Goal: Transaction & Acquisition: Obtain resource

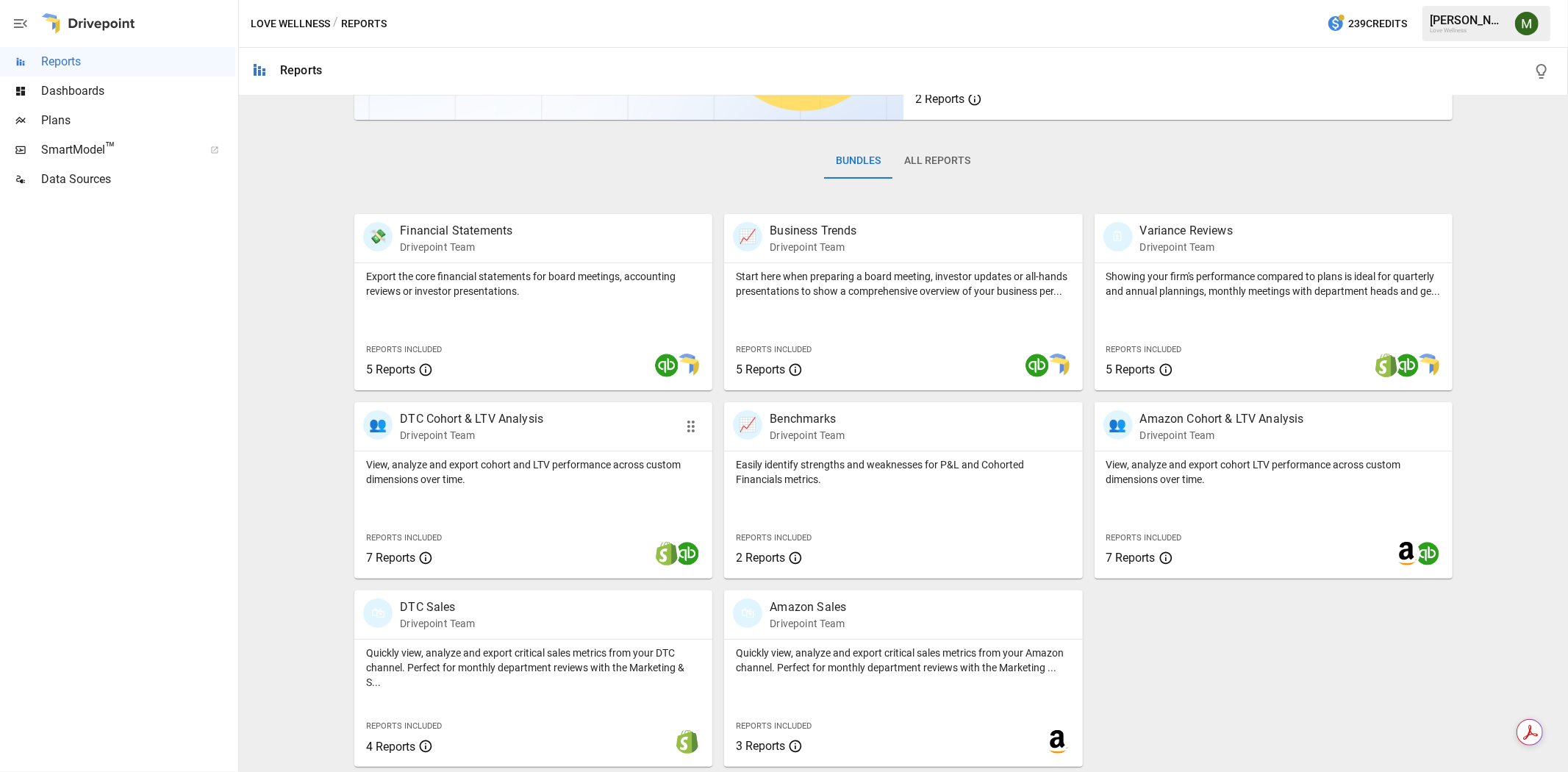
scroll to position [179, 0]
click at [432, 599] on p "DTC Sales" at bounding box center [438, 606] width 75 height 17
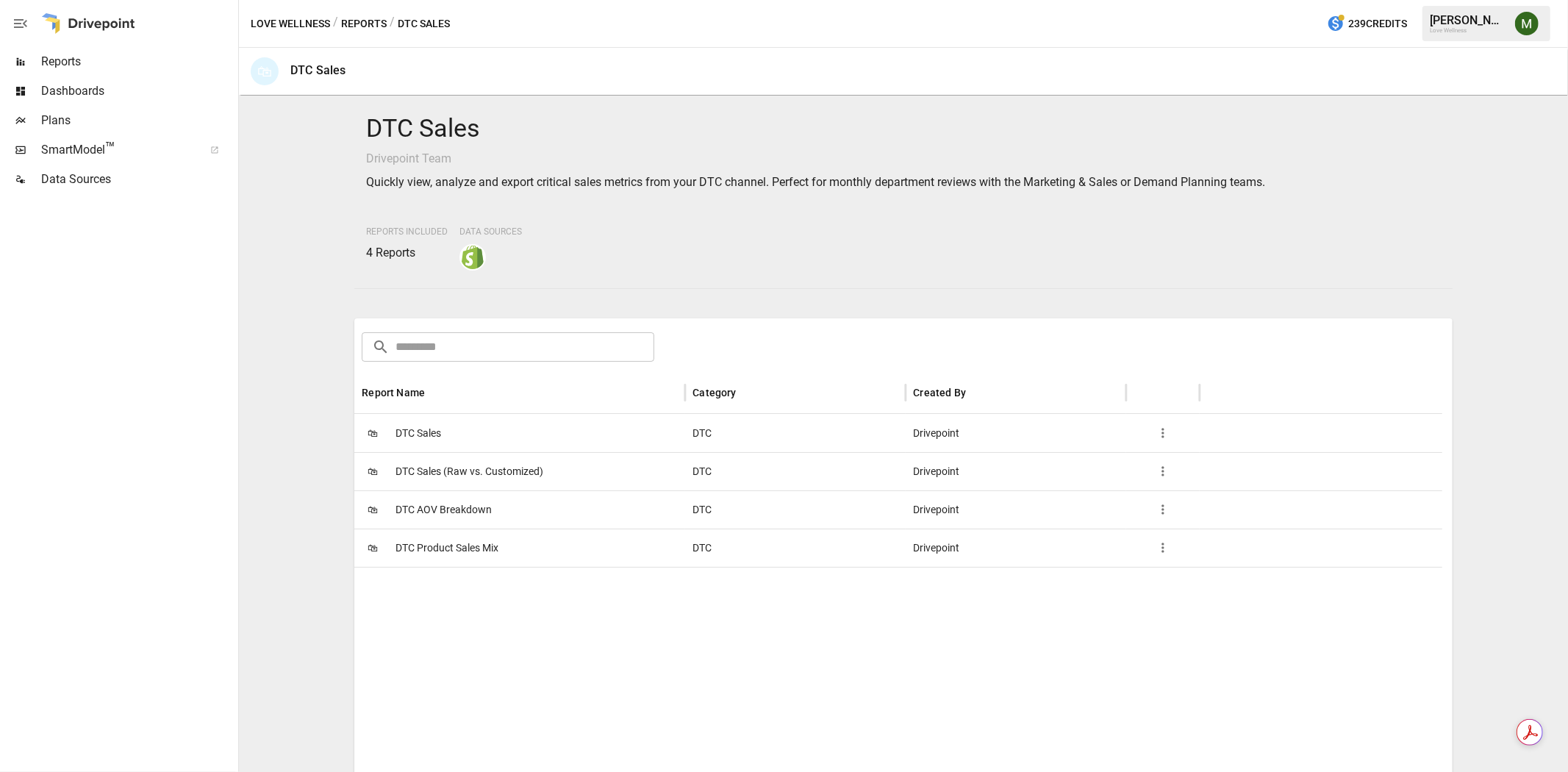
click at [458, 539] on span "DTC Product Sales Mix" at bounding box center [447, 548] width 103 height 38
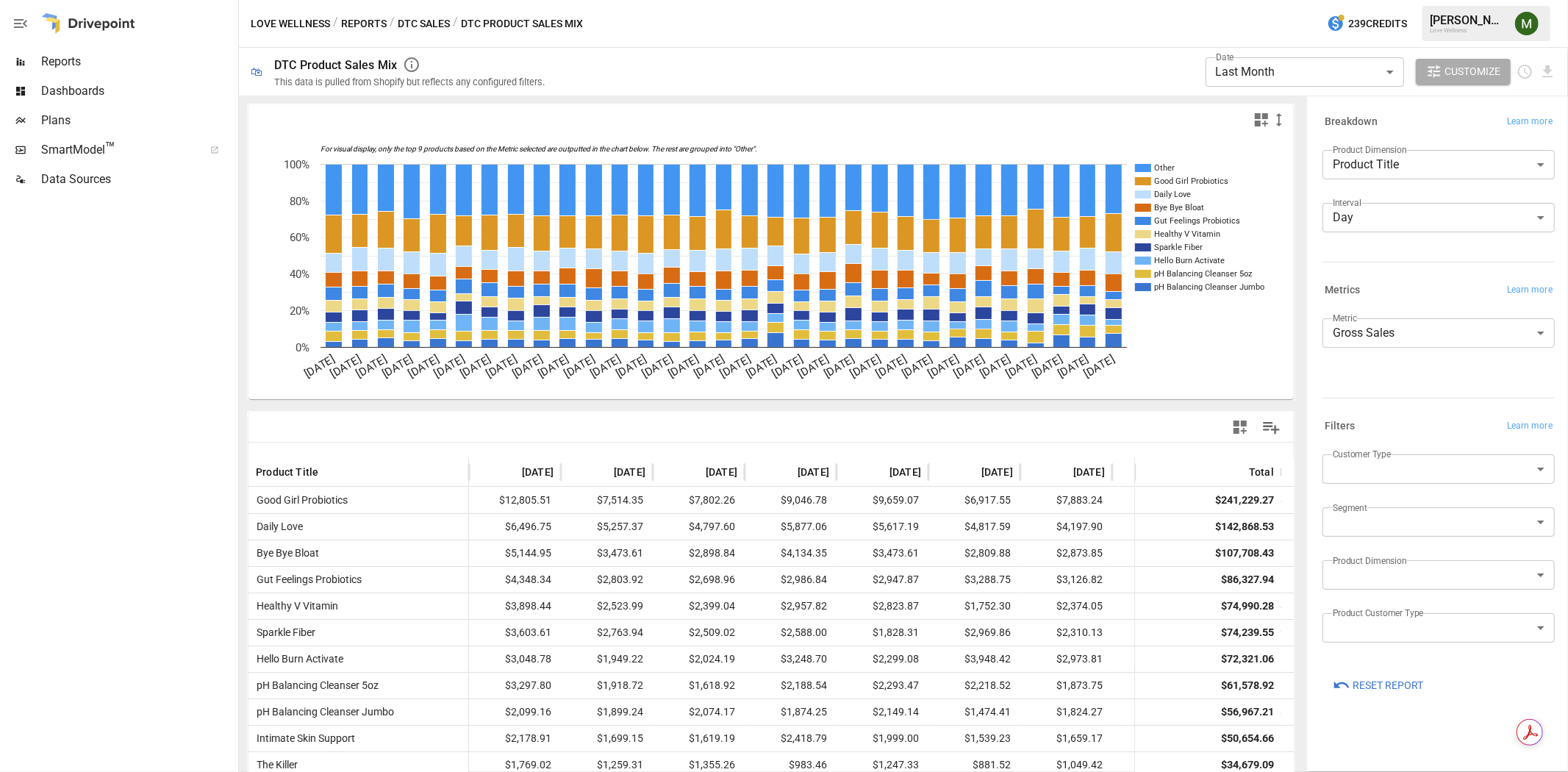
click at [1347, 0] on body "**********" at bounding box center [784, 0] width 1568 height 0
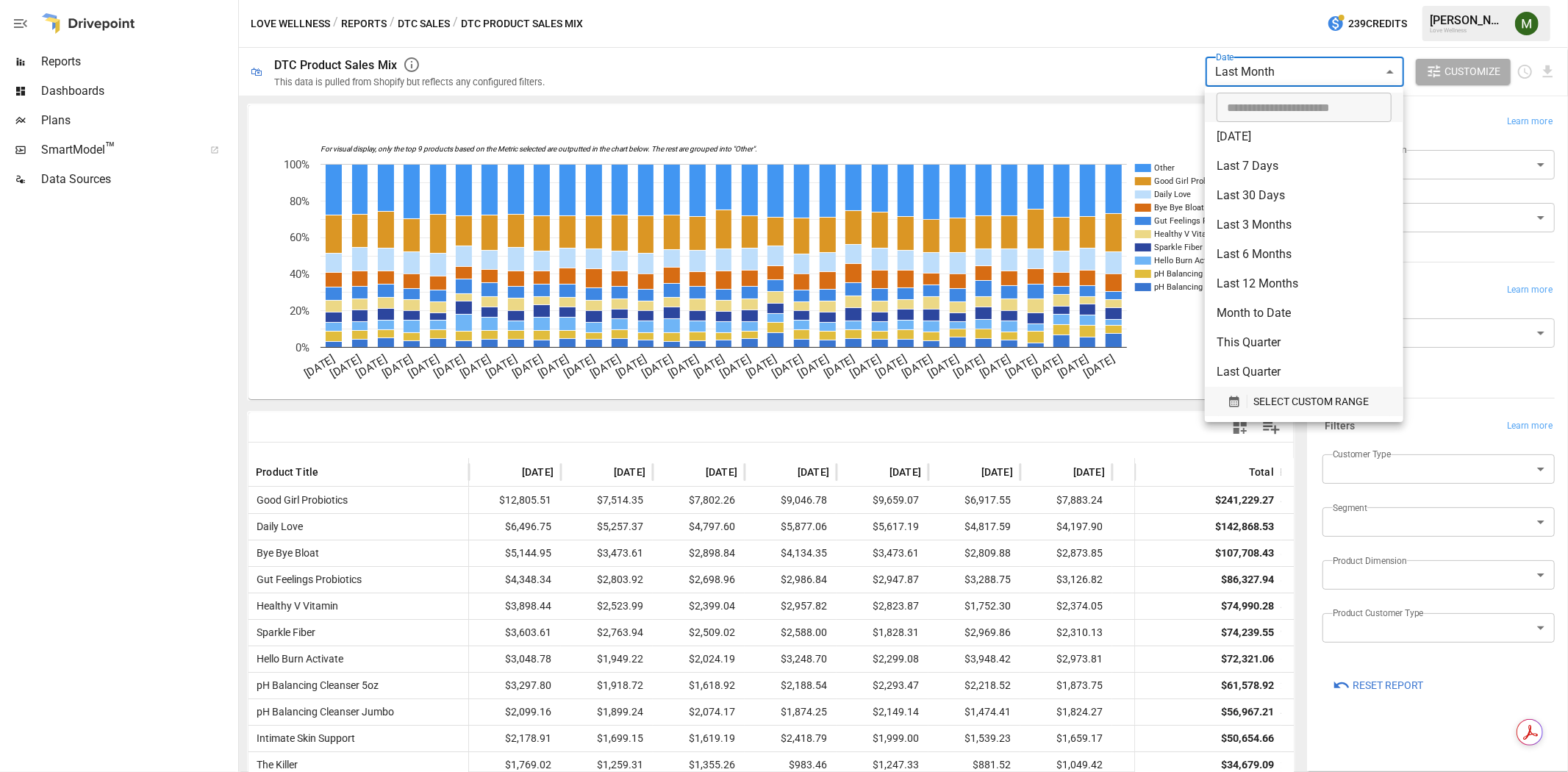
click at [1229, 400] on icon "button" at bounding box center [1234, 401] width 13 height 13
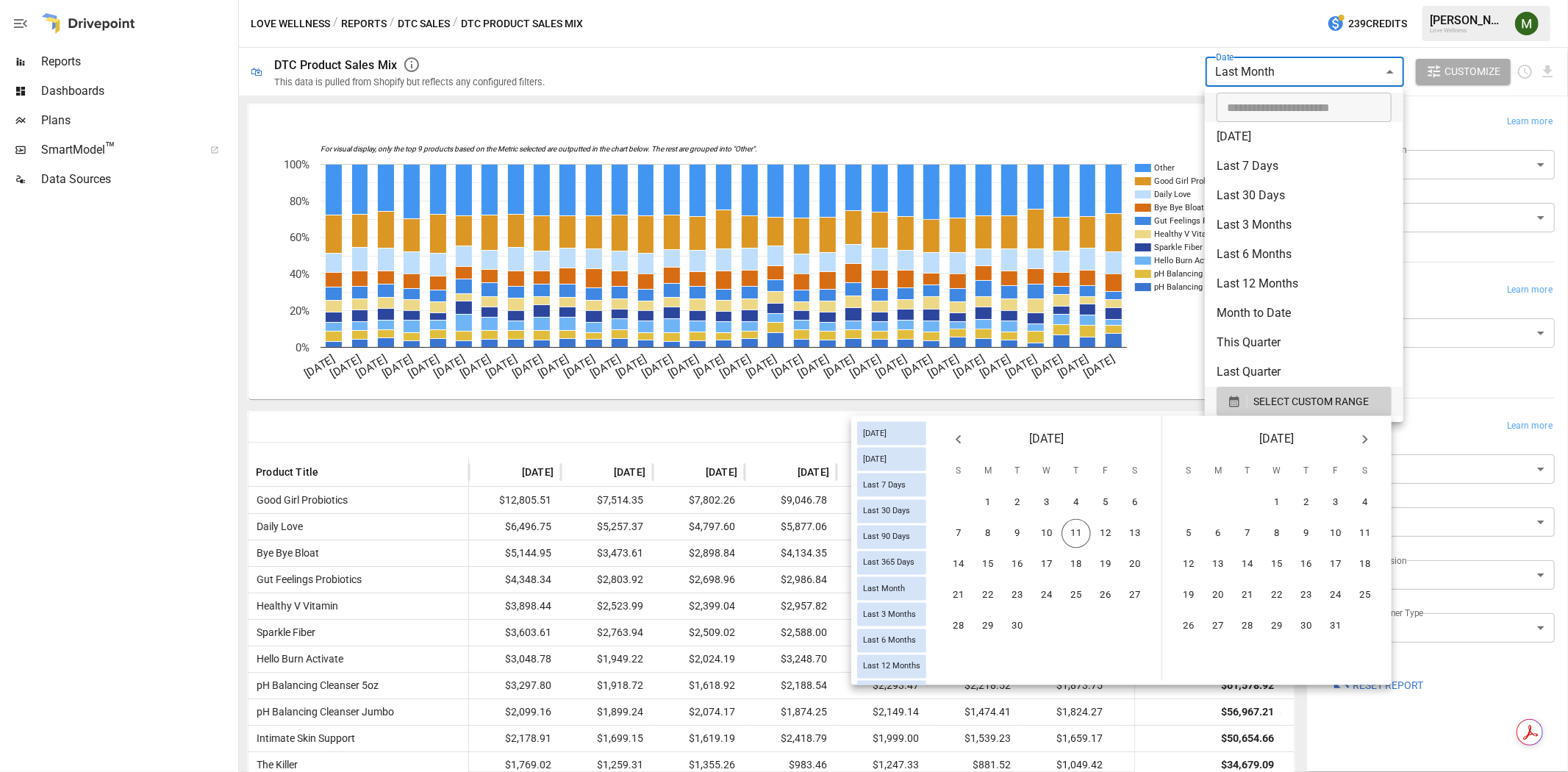
click at [967, 442] on icon "Previous month" at bounding box center [958, 440] width 17 height 17
click at [1019, 495] on button "1" at bounding box center [1018, 503] width 29 height 29
click at [1370, 439] on icon "Next month" at bounding box center [1364, 440] width 17 height 17
click at [1285, 531] on button "10" at bounding box center [1277, 534] width 29 height 29
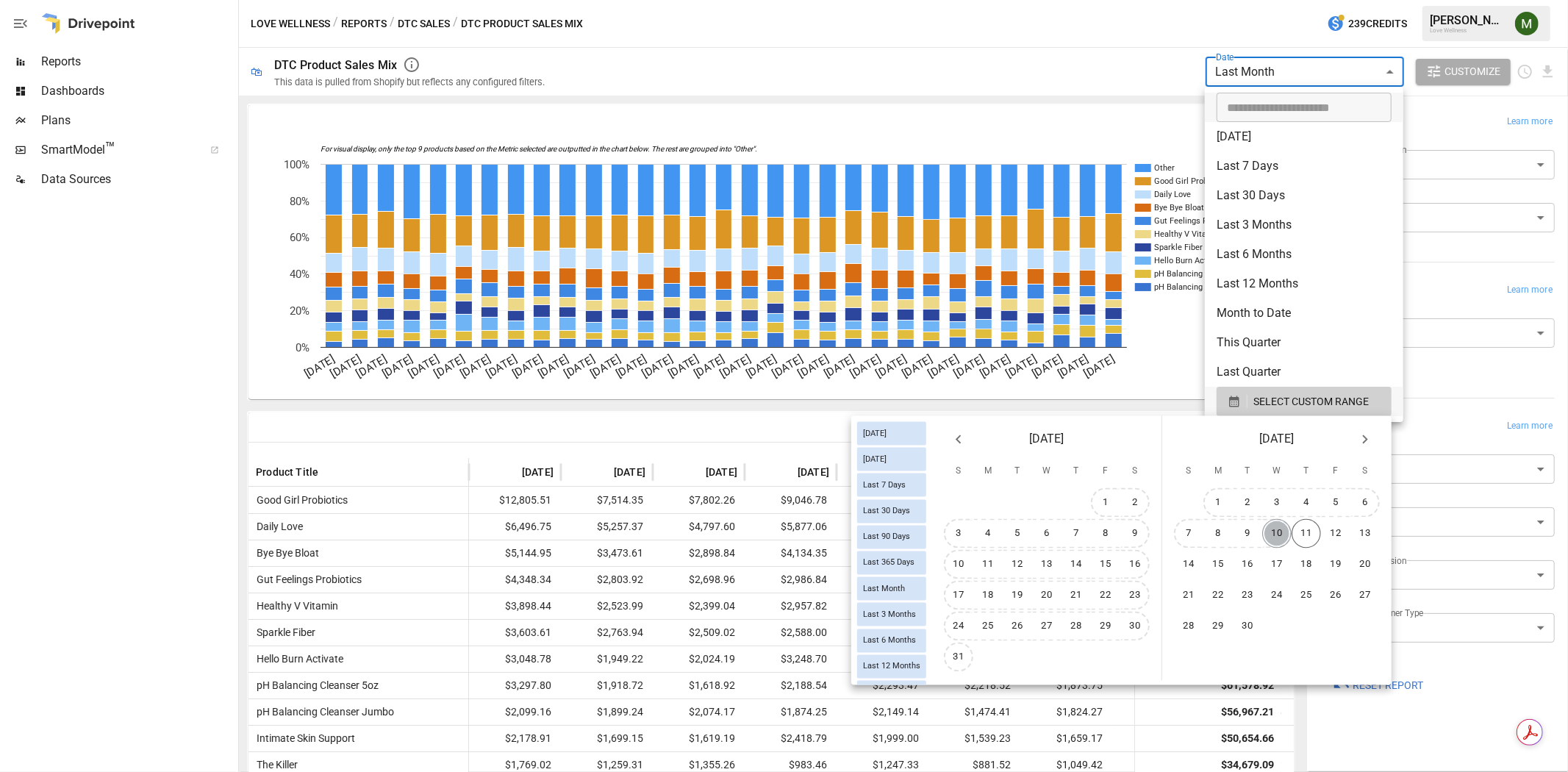
type input "******"
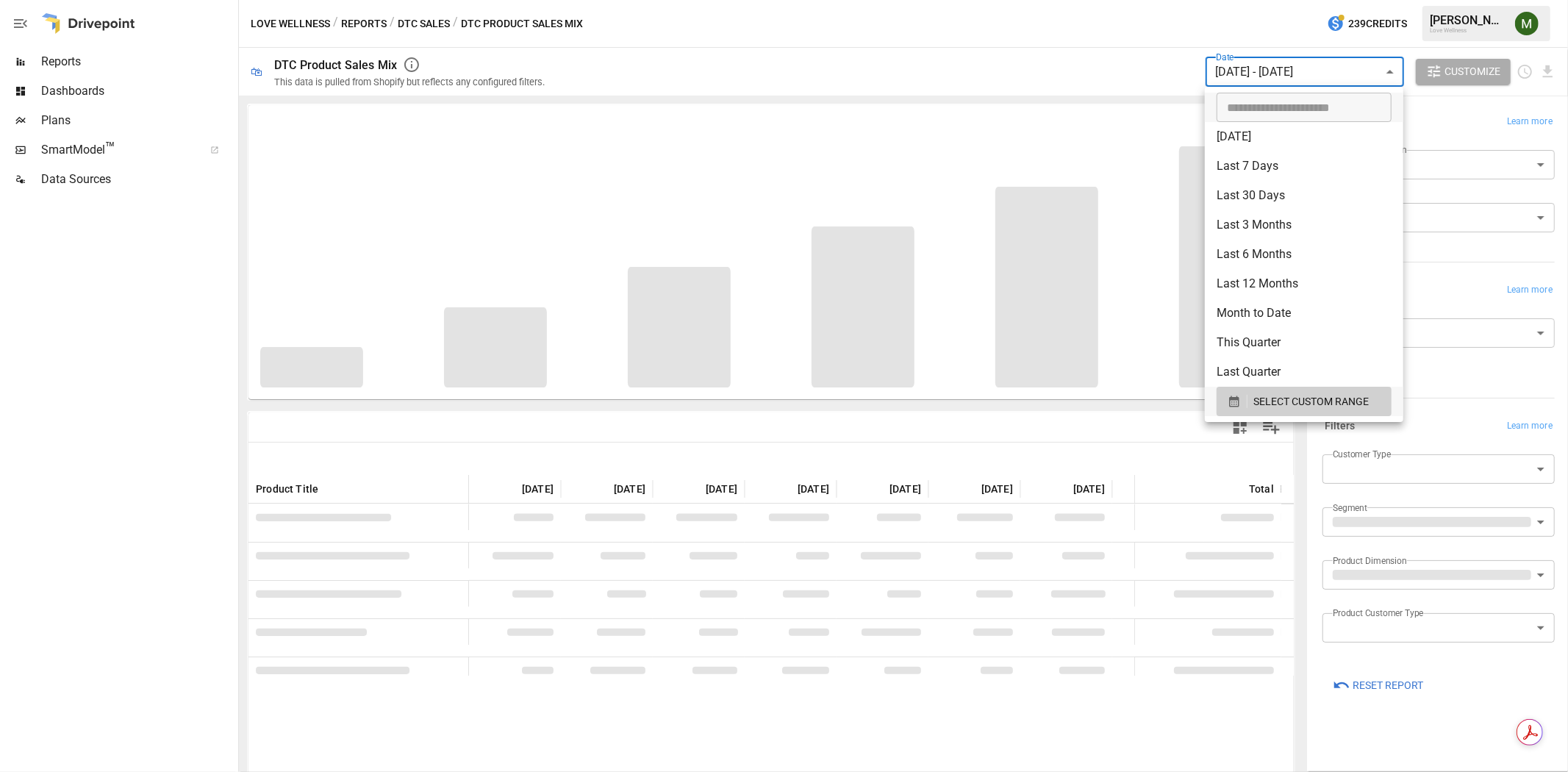
click at [1121, 113] on div at bounding box center [784, 386] width 1568 height 772
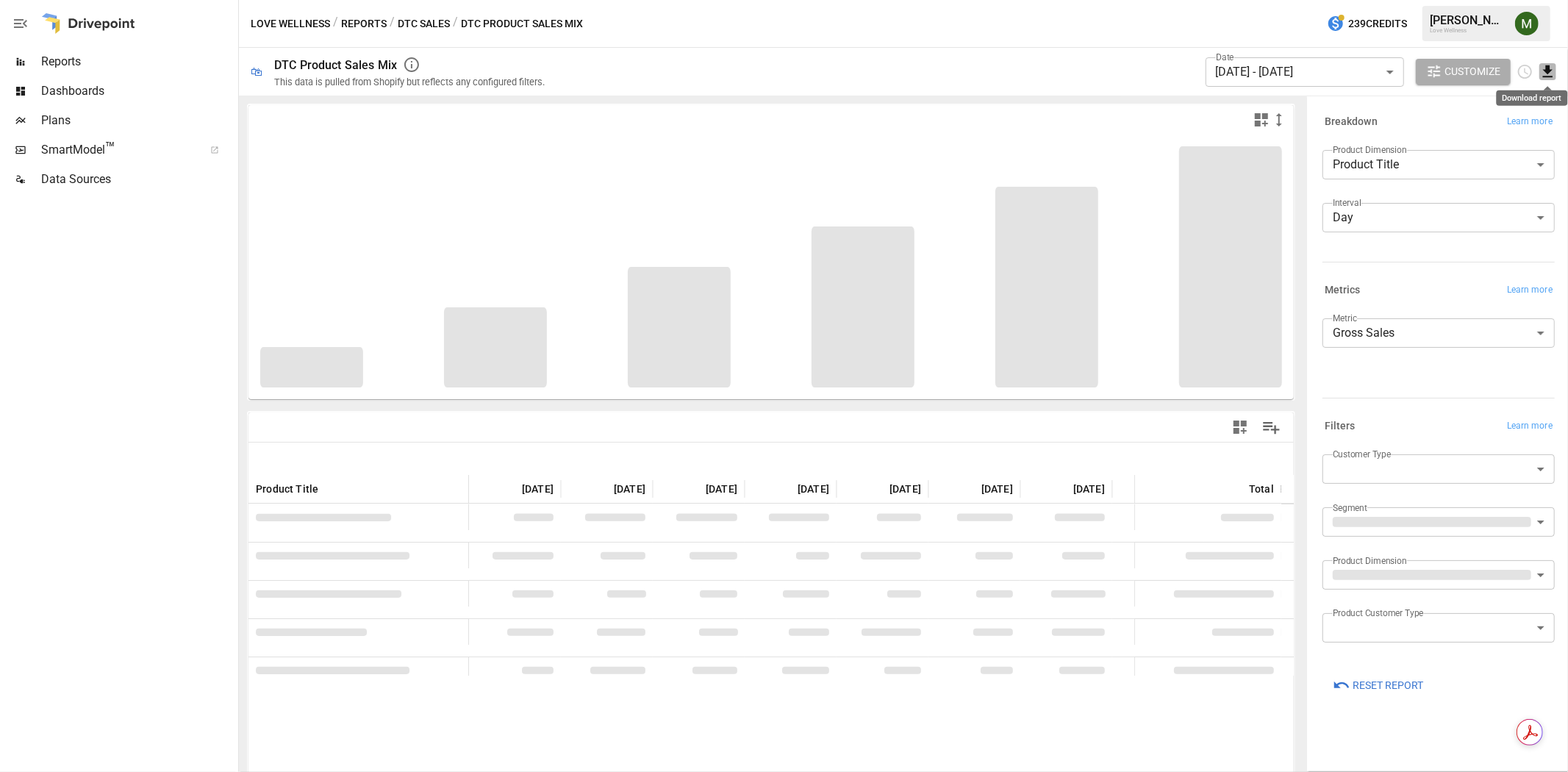
click at [1548, 65] on icon "Download report" at bounding box center [1548, 72] width 17 height 17
click at [1495, 136] on li "Download as CSV" at bounding box center [1498, 130] width 117 height 29
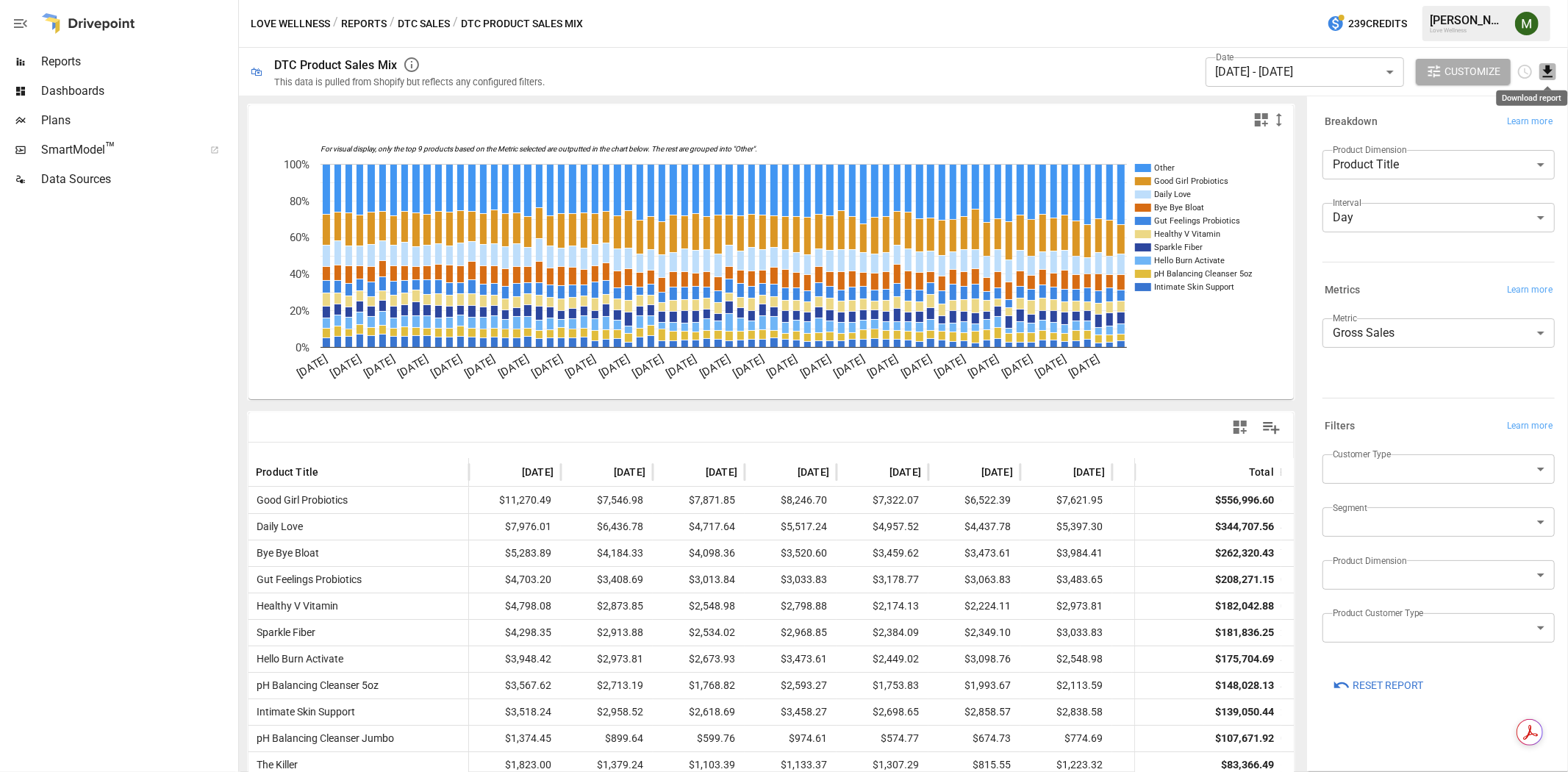
click at [1551, 69] on icon "Download report" at bounding box center [1548, 72] width 17 height 17
click at [1471, 139] on li "Download as CSV" at bounding box center [1498, 130] width 117 height 29
click at [1494, 0] on body "Reports Dashboards Plans SmartModel ™ Data Sources Love Wellness / Reports / DT…" at bounding box center [784, 0] width 1568 height 0
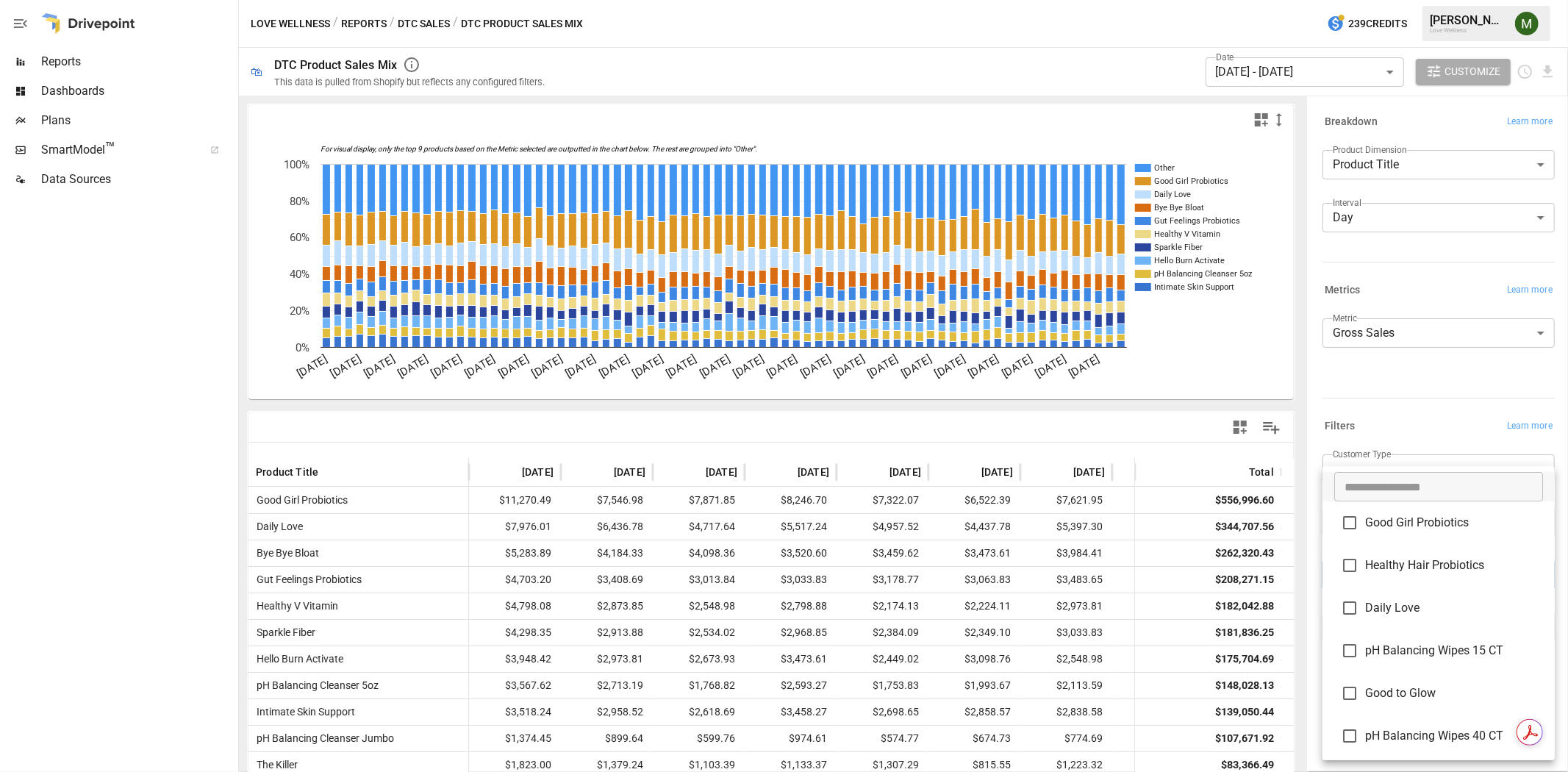
click at [1317, 620] on div at bounding box center [784, 386] width 1568 height 772
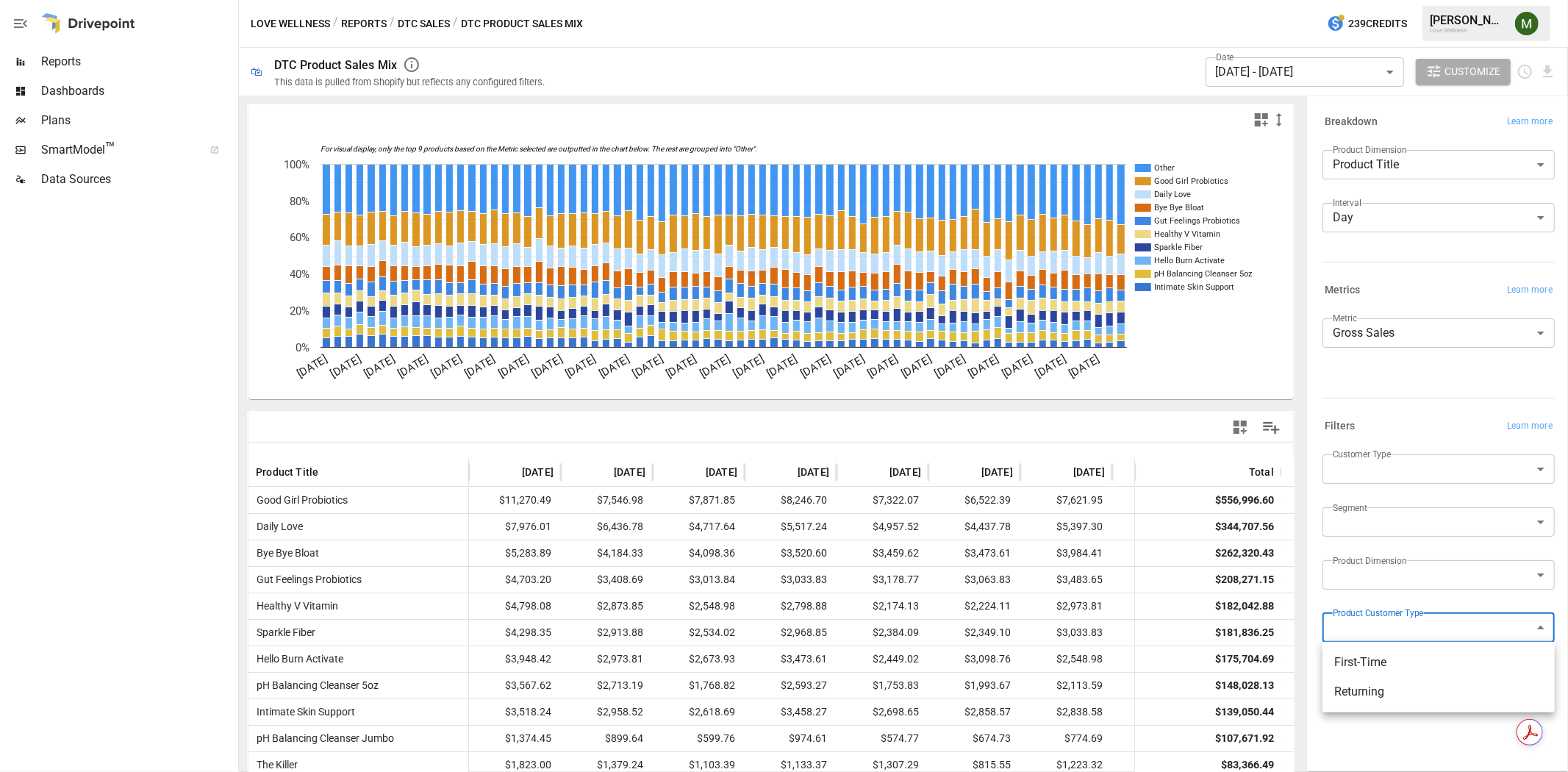
click at [1365, 0] on body "Reports Dashboards Plans SmartModel ™ Data Sources Love Wellness / Reports / DT…" at bounding box center [784, 0] width 1568 height 0
click at [1397, 516] on div at bounding box center [784, 386] width 1568 height 772
click at [1398, 0] on body "Reports Dashboards Plans SmartModel ™ Data Sources Love Wellness / Reports / DT…" at bounding box center [784, 0] width 1568 height 0
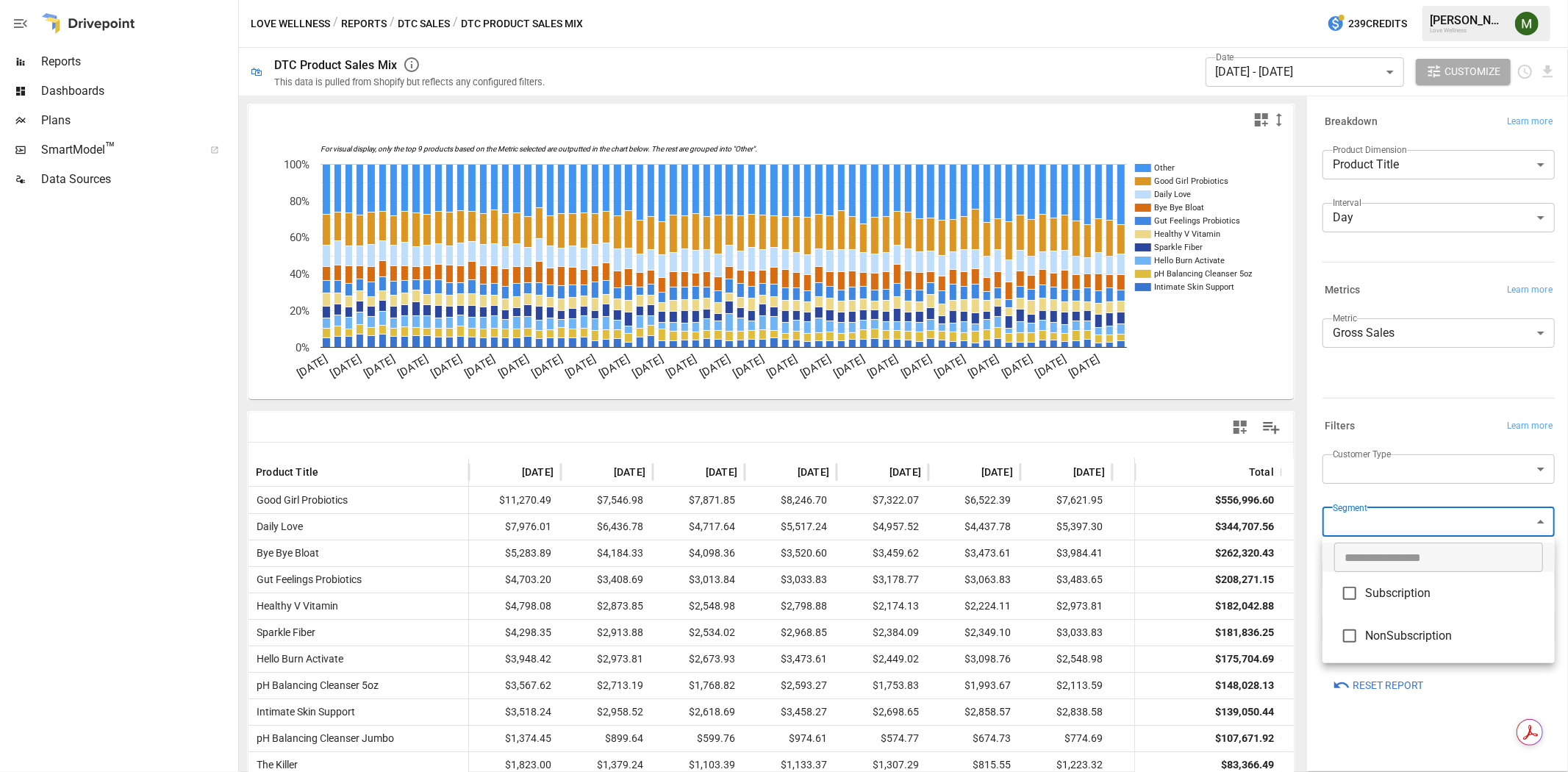
click at [1386, 469] on div at bounding box center [784, 386] width 1568 height 772
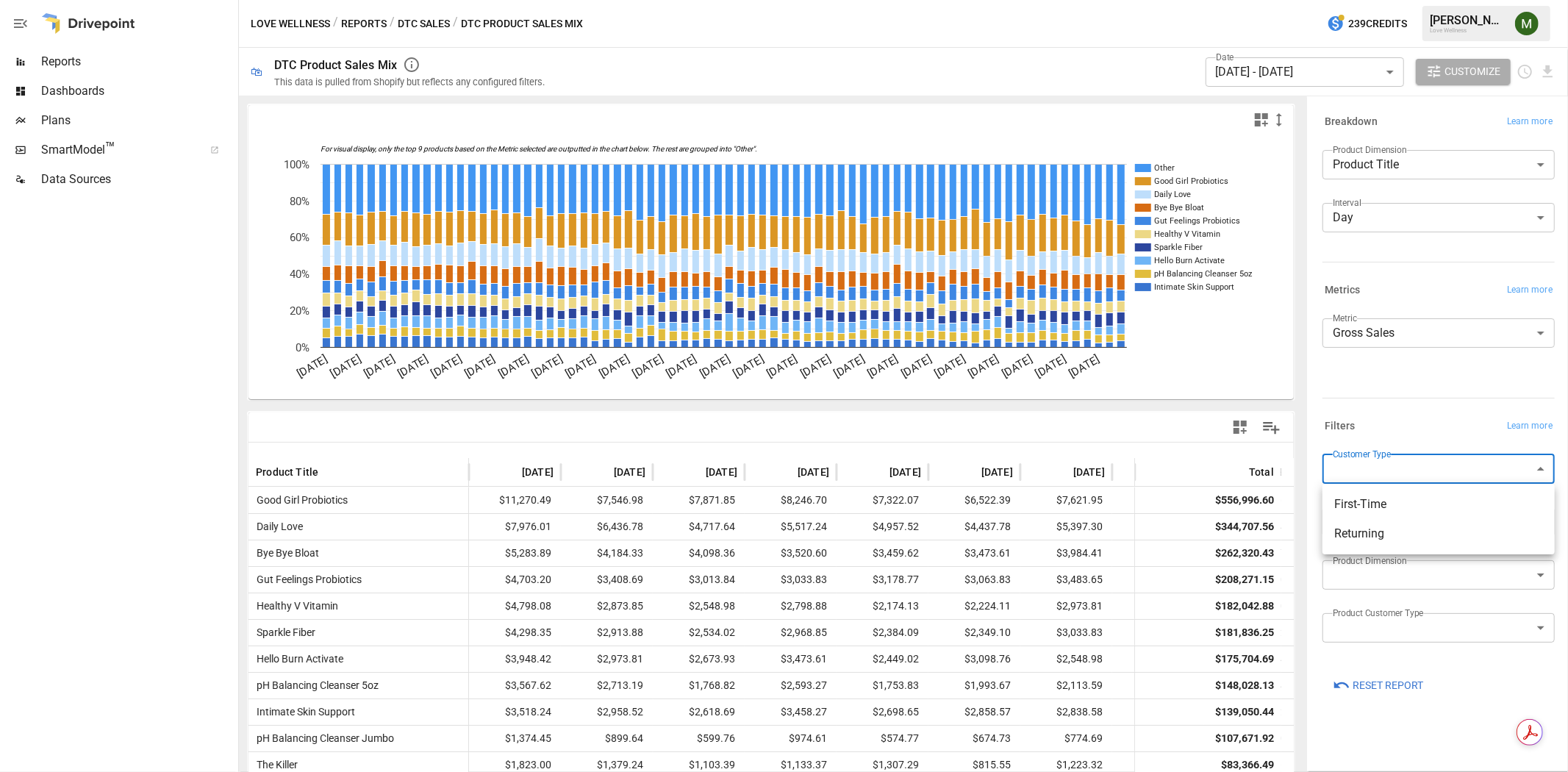
click at [1389, 0] on body "Reports Dashboards Plans SmartModel ™ Data Sources Love Wellness / Reports / DT…" at bounding box center [784, 0] width 1568 height 0
click at [1318, 565] on div at bounding box center [784, 386] width 1568 height 772
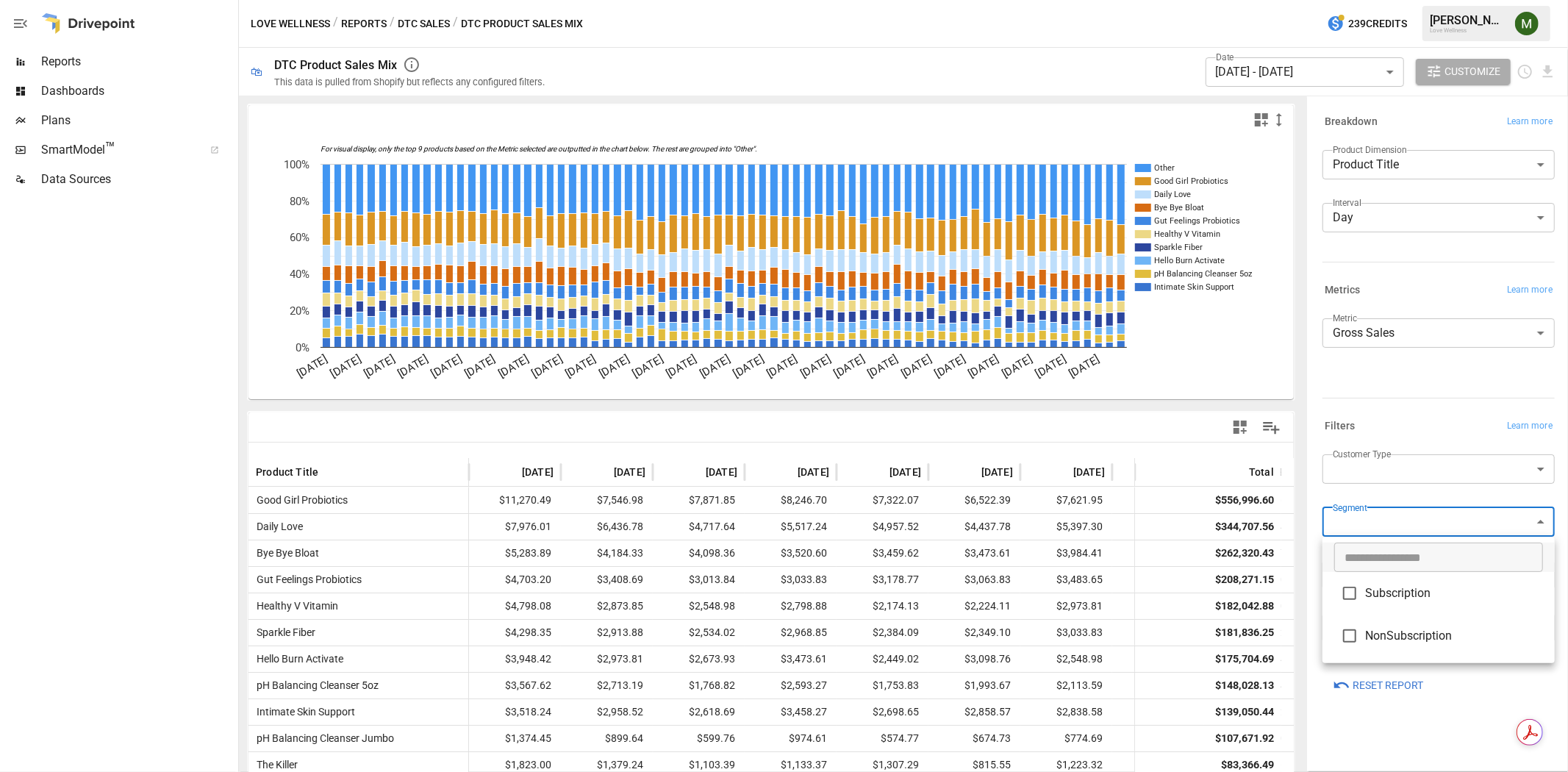
click at [1367, 0] on body "Reports Dashboards Plans SmartModel ™ Data Sources Love Wellness / Reports / DT…" at bounding box center [784, 0] width 1568 height 0
click at [1311, 568] on div at bounding box center [784, 386] width 1568 height 772
click at [1379, 0] on body "Reports Dashboards Plans SmartModel ™ Data Sources Love Wellness / Reports / DT…" at bounding box center [784, 0] width 1568 height 0
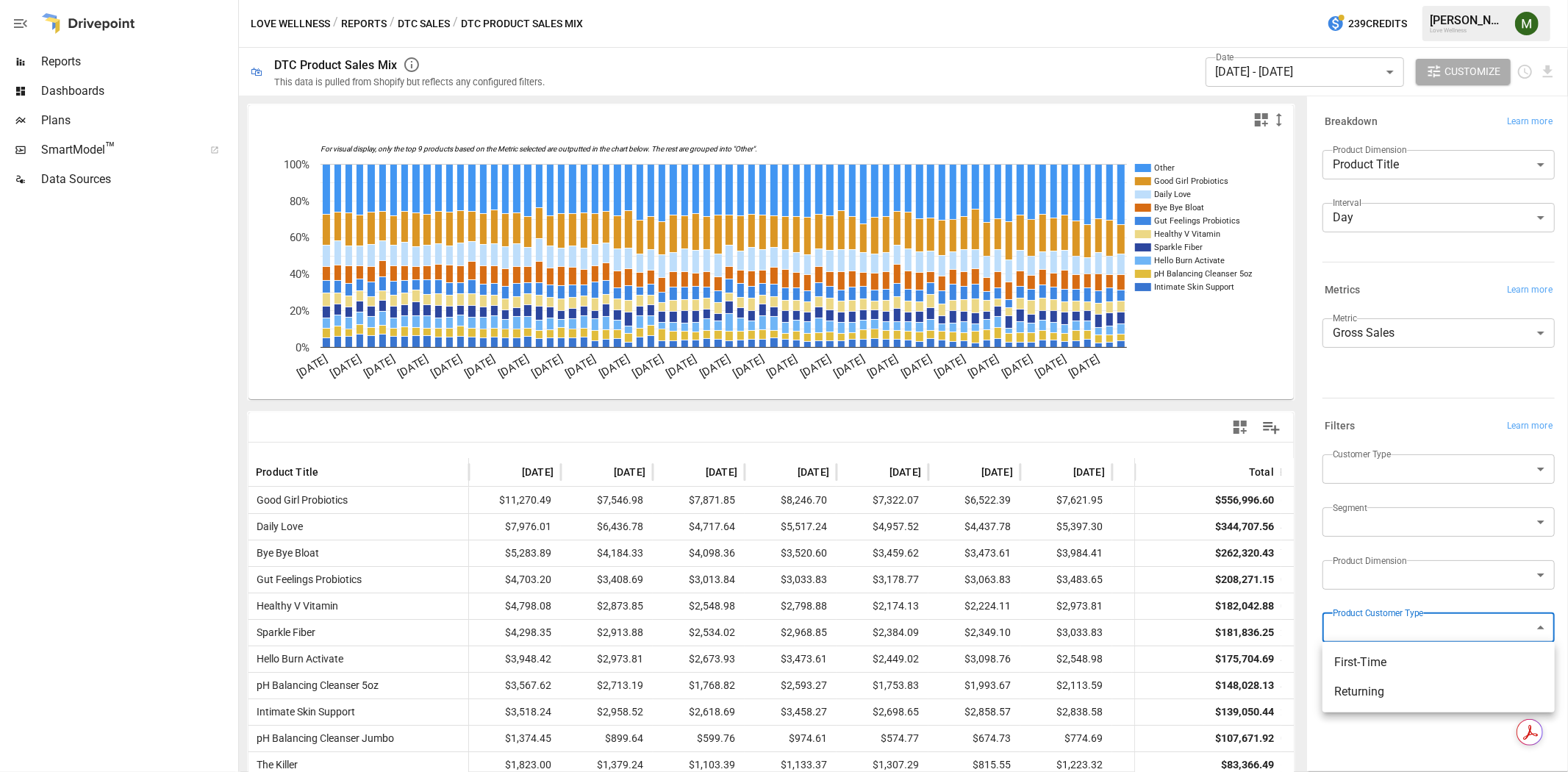
click at [1311, 598] on div at bounding box center [784, 386] width 1568 height 772
